Goal: Task Accomplishment & Management: Manage account settings

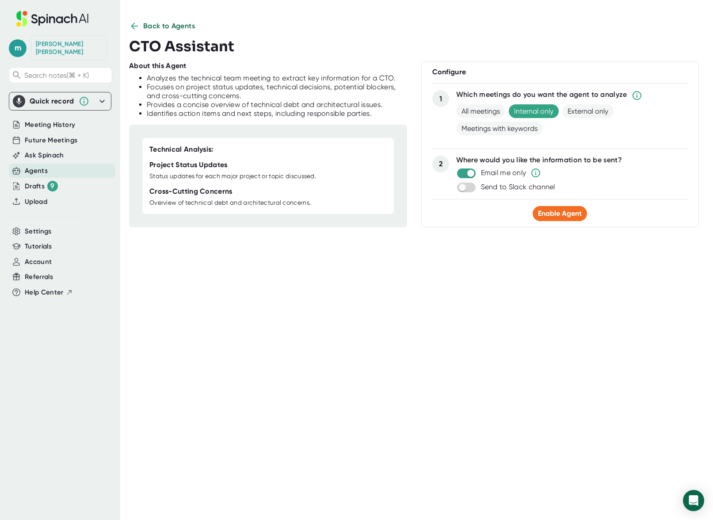
scroll to position [4, 0]
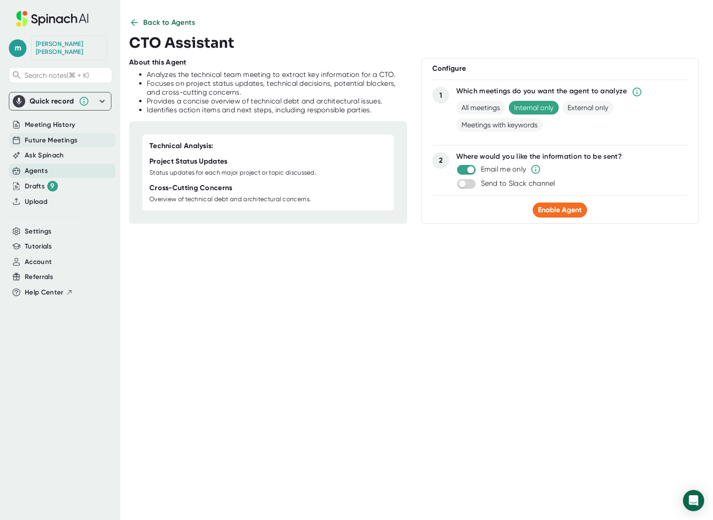
click at [54, 135] on span "Future Meetings" at bounding box center [51, 140] width 53 height 10
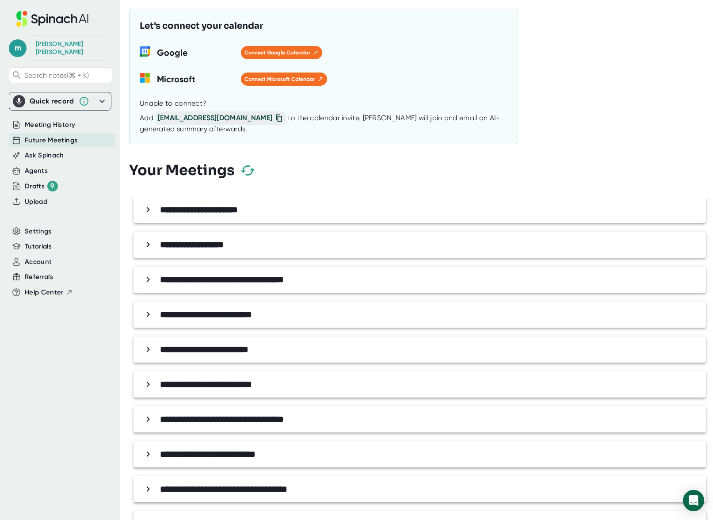
drag, startPoint x: 240, startPoint y: 156, endPoint x: 245, endPoint y: 166, distance: 11.1
click at [241, 159] on div "**********" at bounding box center [421, 260] width 584 height 520
click at [245, 166] on icon "button" at bounding box center [248, 170] width 14 height 10
click at [41, 166] on div "Agents" at bounding box center [36, 171] width 23 height 10
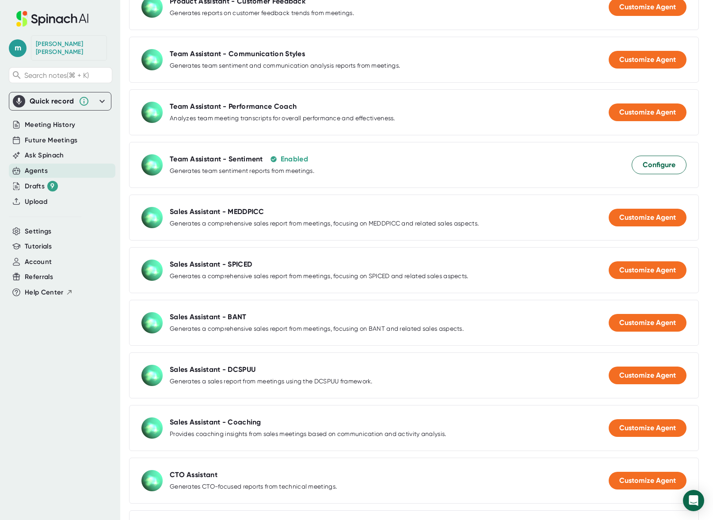
scroll to position [548, 0]
